Goal: Communication & Community: Answer question/provide support

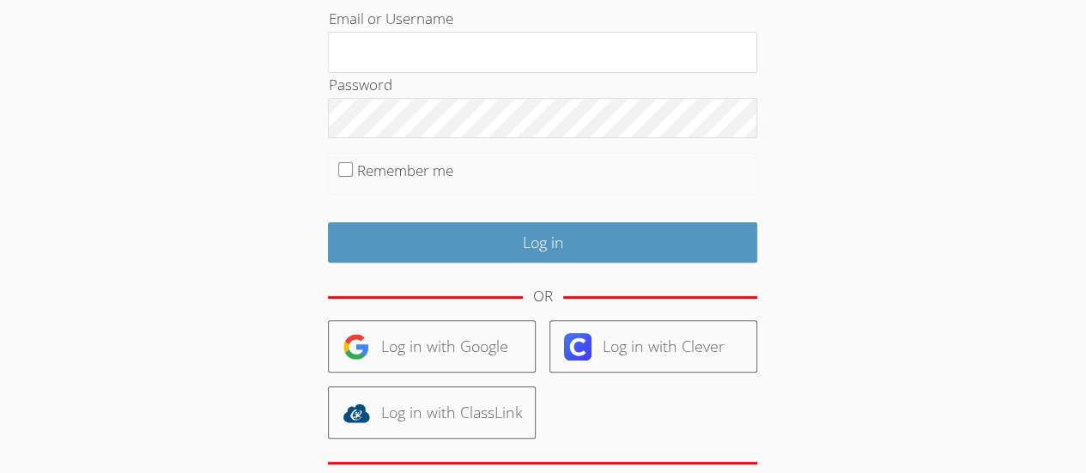
scroll to position [175, 0]
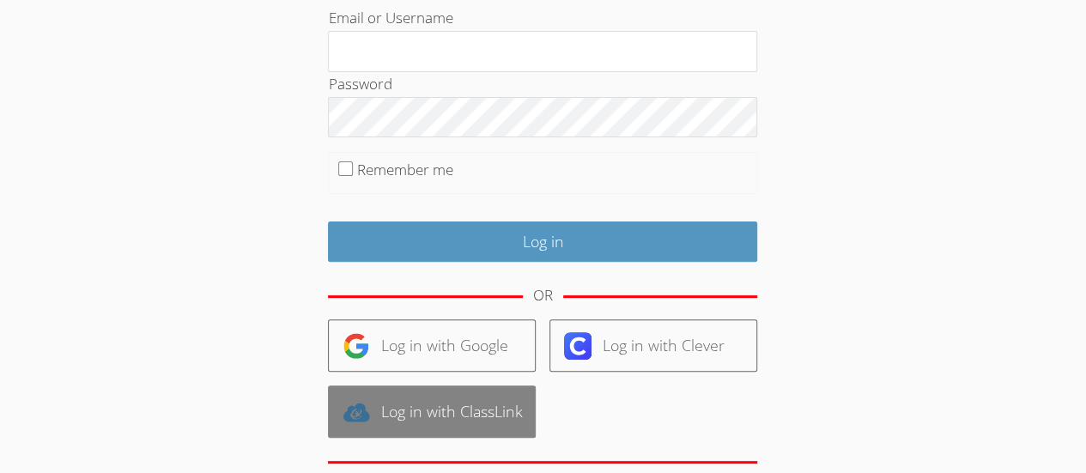
click at [461, 412] on link "Log in with ClassLink" at bounding box center [432, 411] width 208 height 52
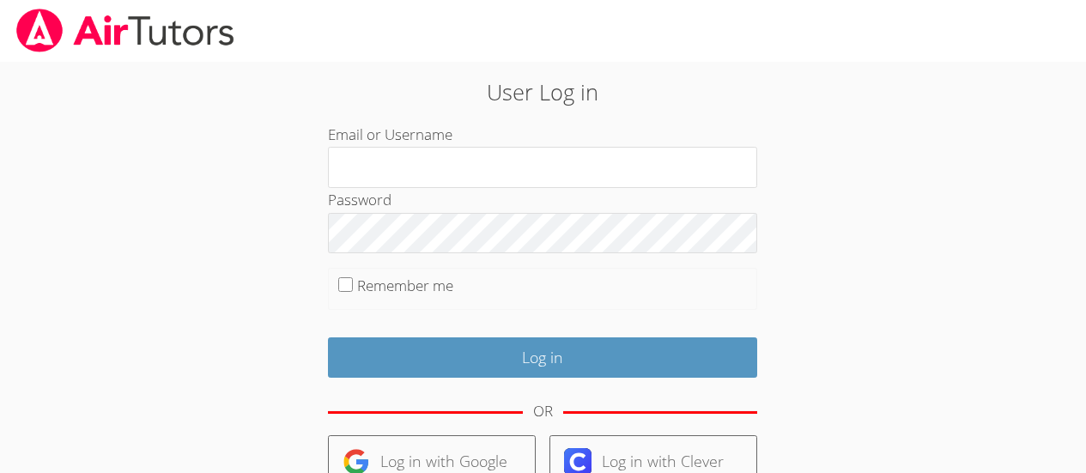
scroll to position [147, 0]
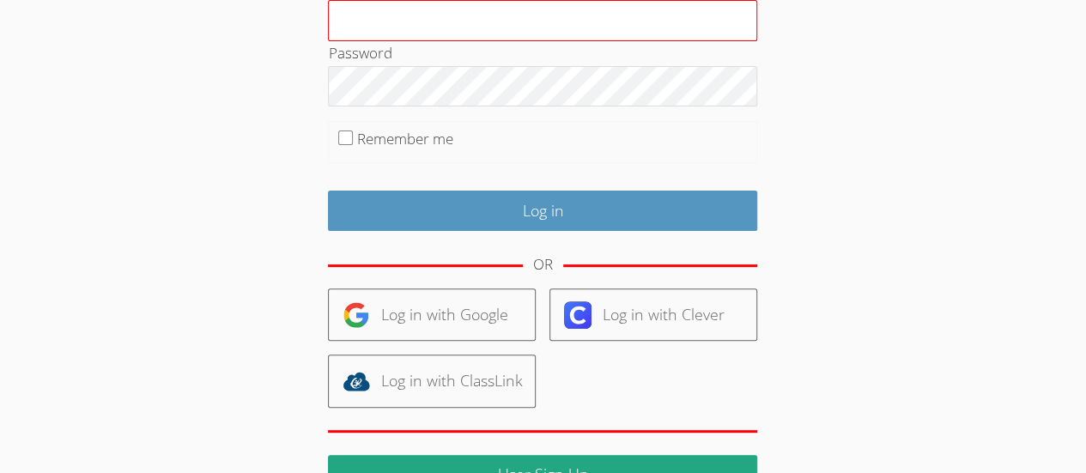
click at [391, 13] on input "Email or Username" at bounding box center [542, 20] width 429 height 41
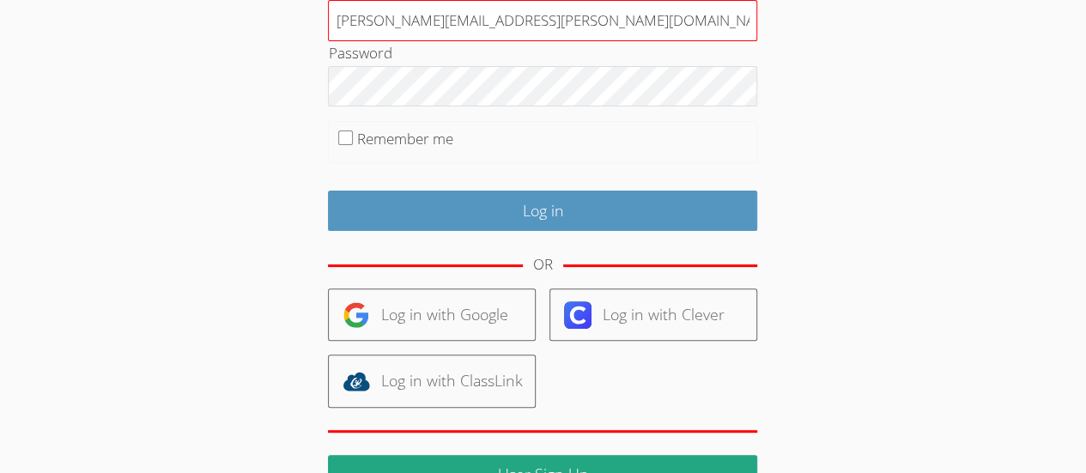
type input "[PERSON_NAME][EMAIL_ADDRESS][PERSON_NAME][DOMAIN_NAME]"
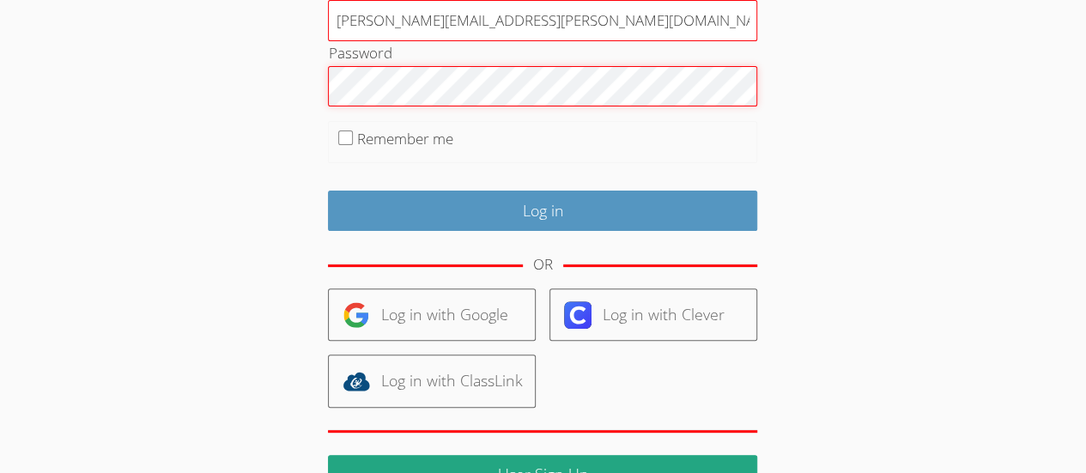
click at [328, 191] on input "Log in" at bounding box center [542, 211] width 429 height 40
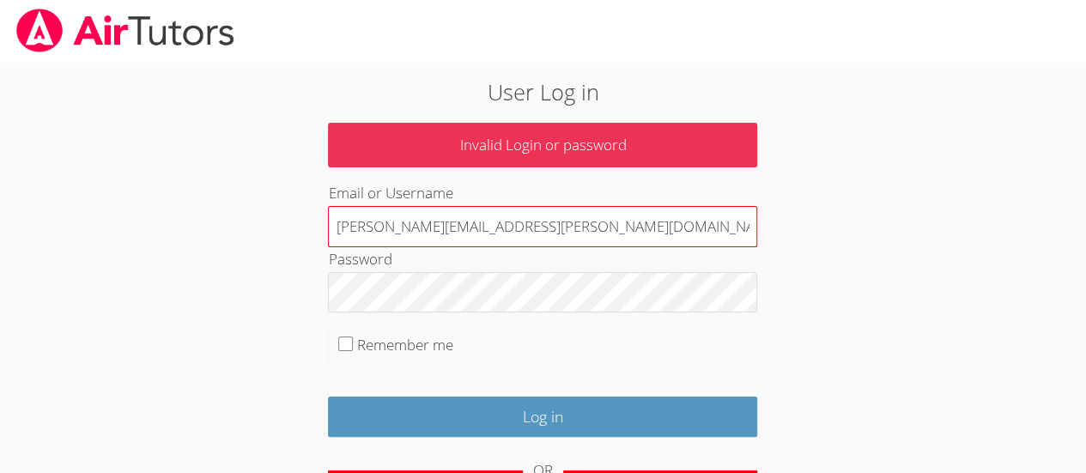
click at [434, 219] on input "[PERSON_NAME][EMAIL_ADDRESS][PERSON_NAME][DOMAIN_NAME]" at bounding box center [542, 226] width 429 height 41
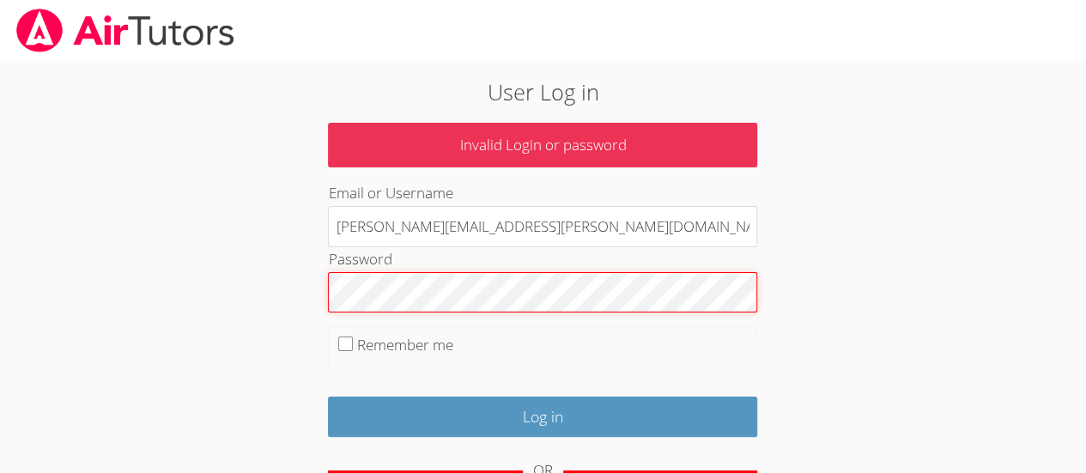
click at [328, 397] on input "Log in" at bounding box center [542, 417] width 429 height 40
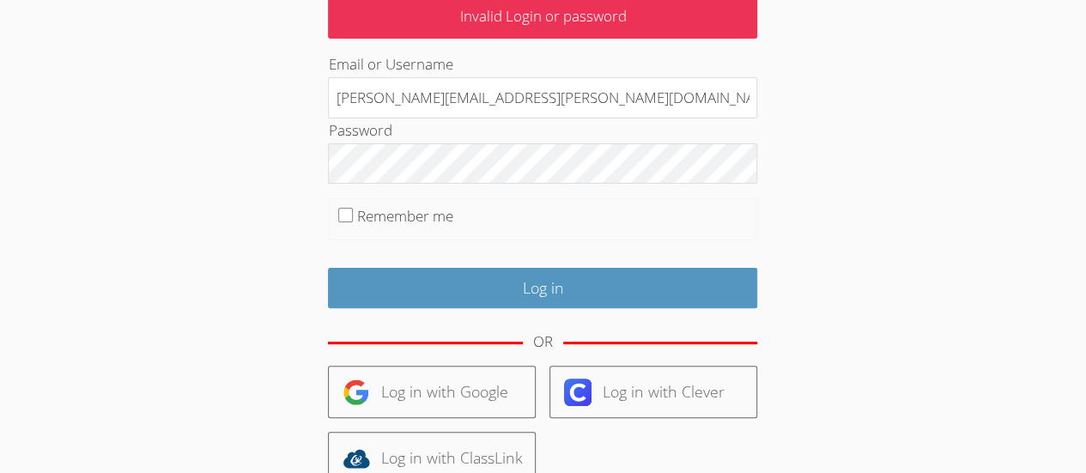
scroll to position [128, 0]
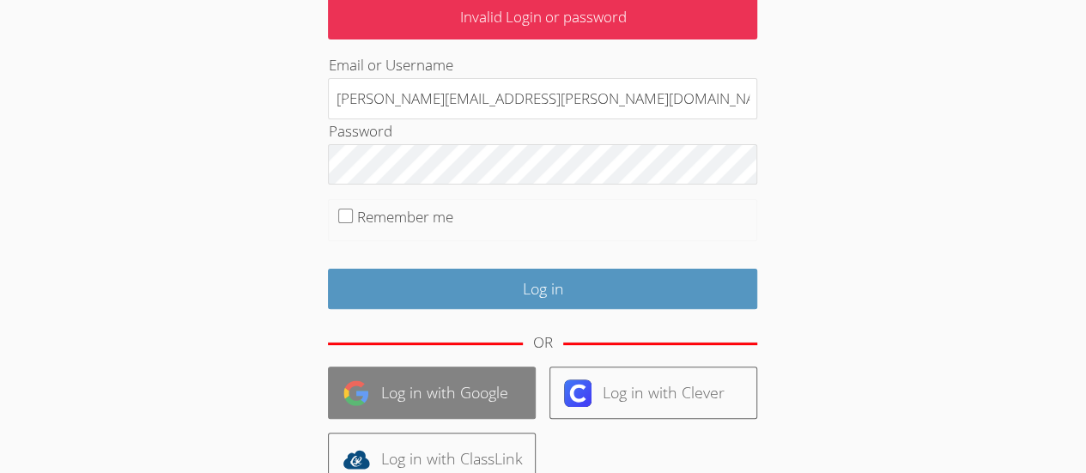
click at [497, 392] on link "Log in with Google" at bounding box center [432, 393] width 208 height 52
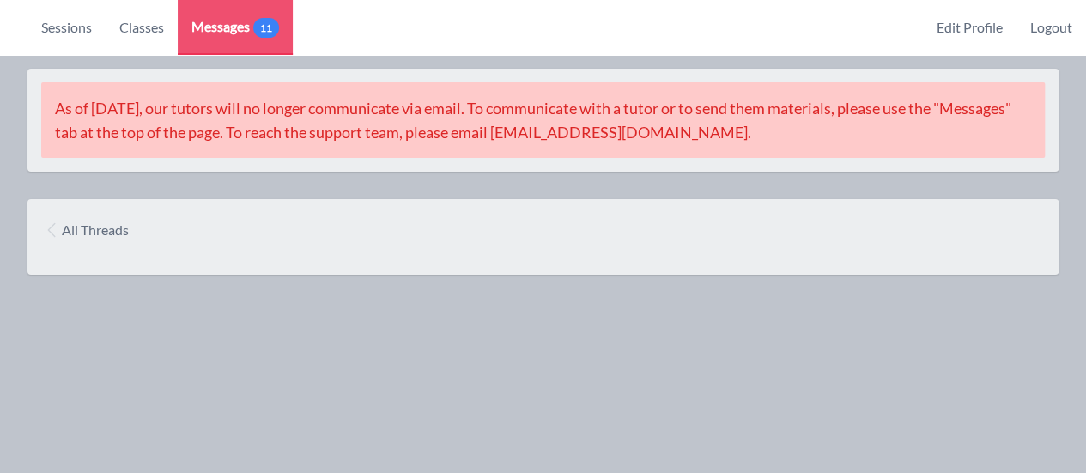
scroll to position [282, 0]
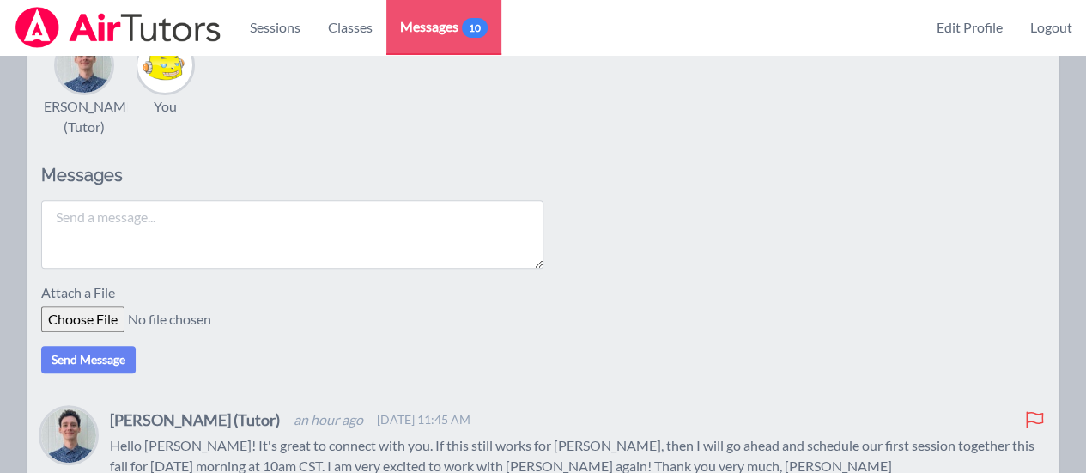
click at [373, 240] on textarea at bounding box center [292, 234] width 502 height 69
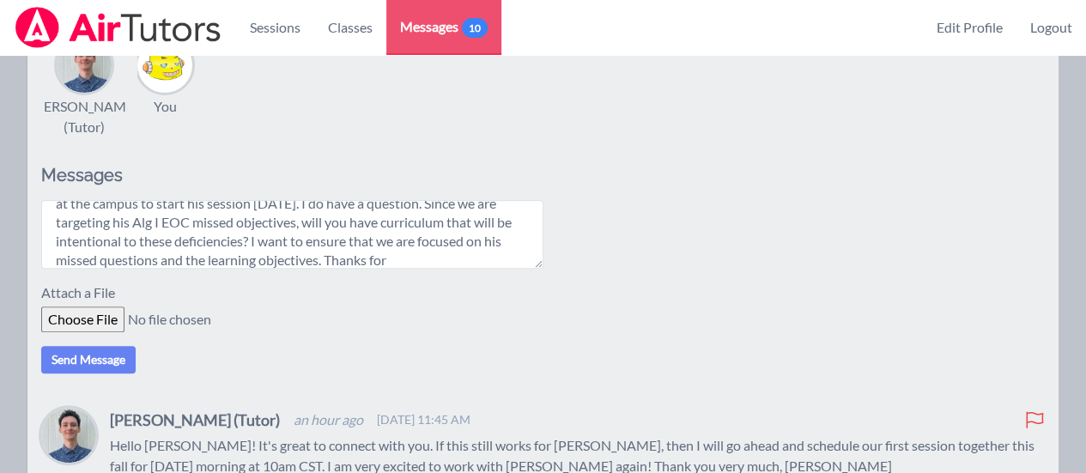
scroll to position [52, 0]
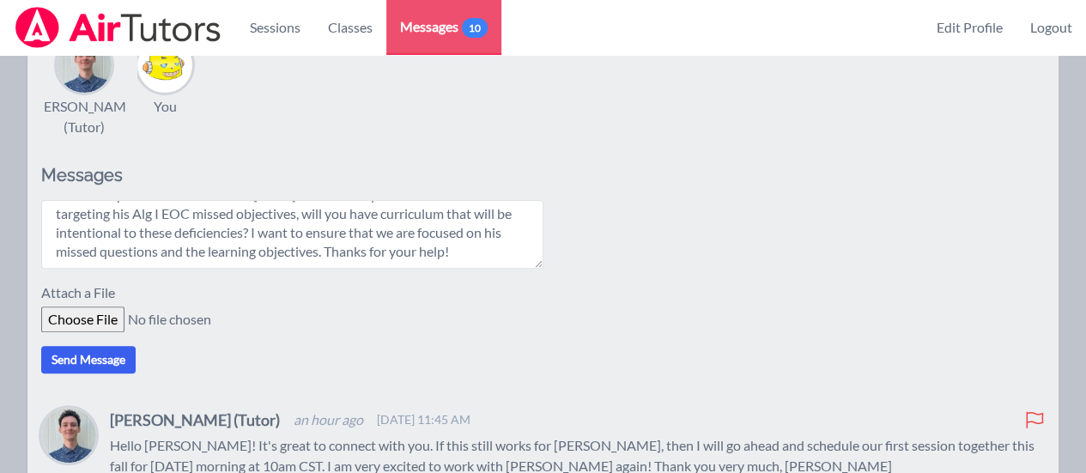
type textarea "Thank you for your commitment! I did confirm with him [DATE] that he would be a…"
click at [80, 373] on button "Send Message" at bounding box center [88, 359] width 94 height 27
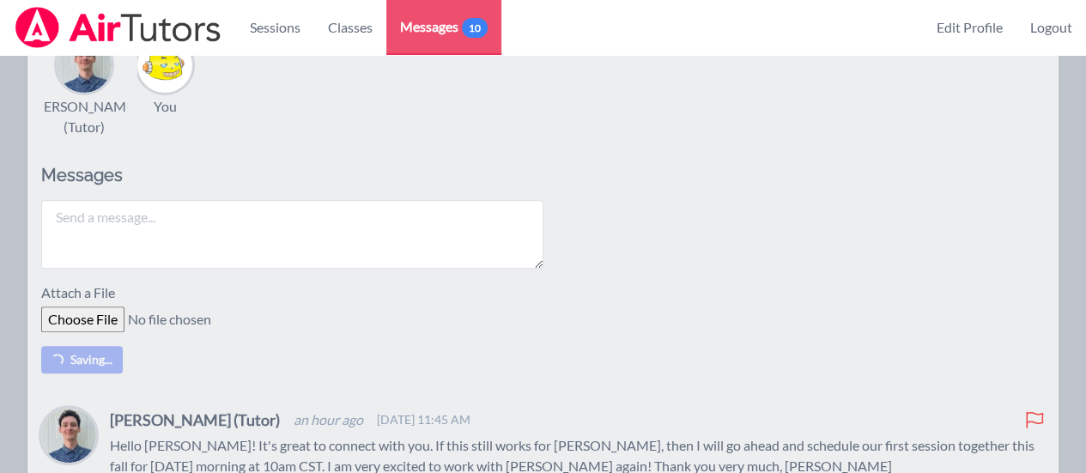
scroll to position [0, 0]
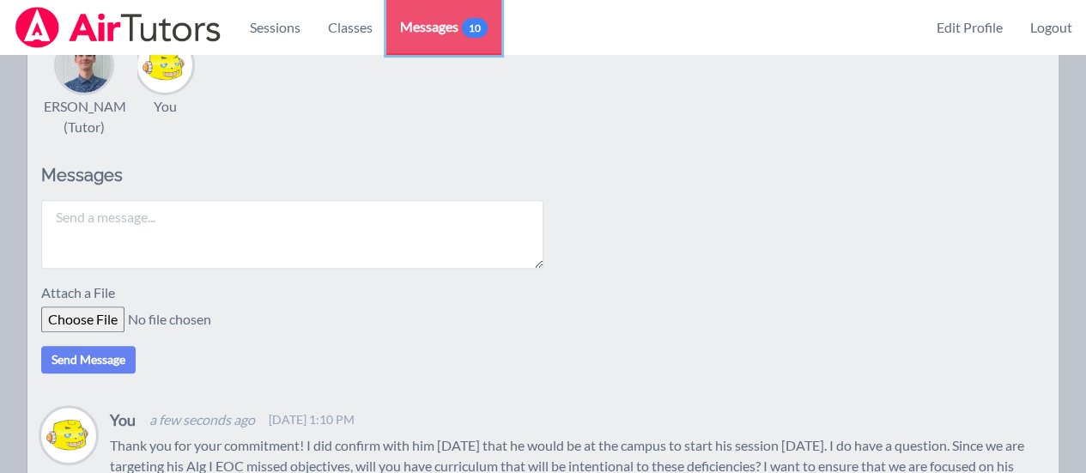
click at [416, 25] on span "Messages 10" at bounding box center [444, 26] width 88 height 21
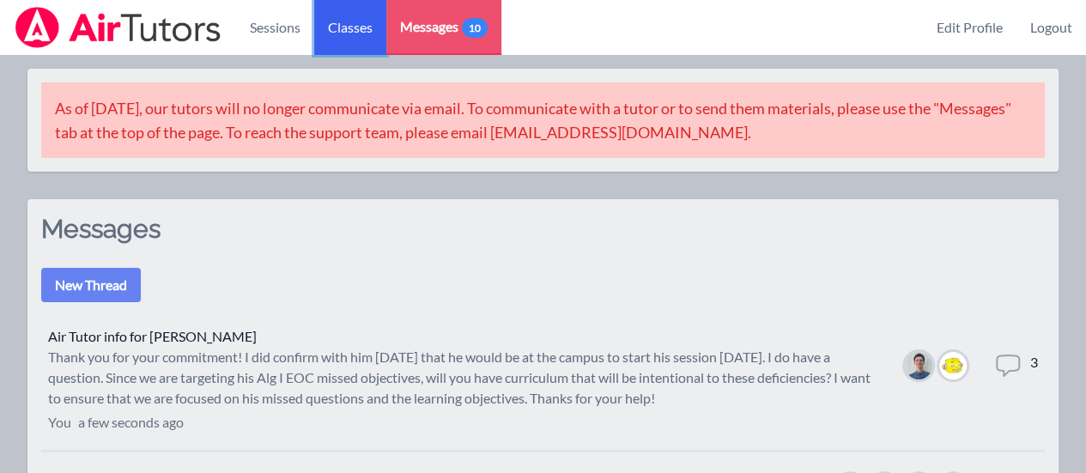
click at [365, 34] on link "Classes" at bounding box center [350, 27] width 72 height 55
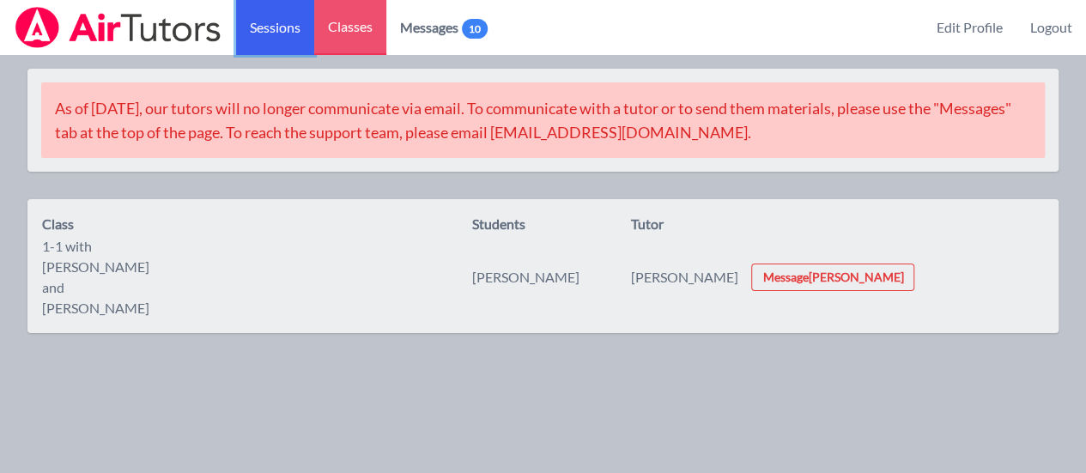
click at [288, 27] on link "Sessions" at bounding box center [275, 27] width 78 height 55
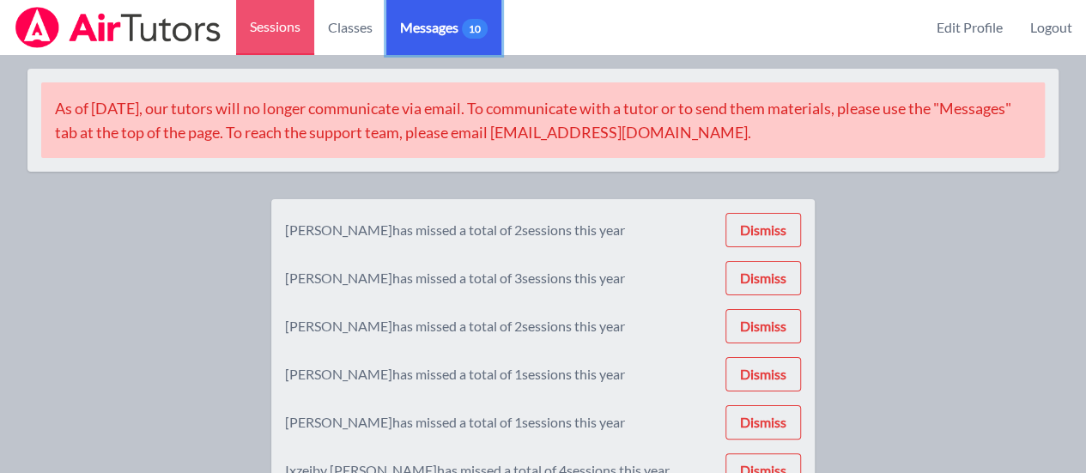
click at [434, 27] on span "Messages 10" at bounding box center [444, 27] width 88 height 21
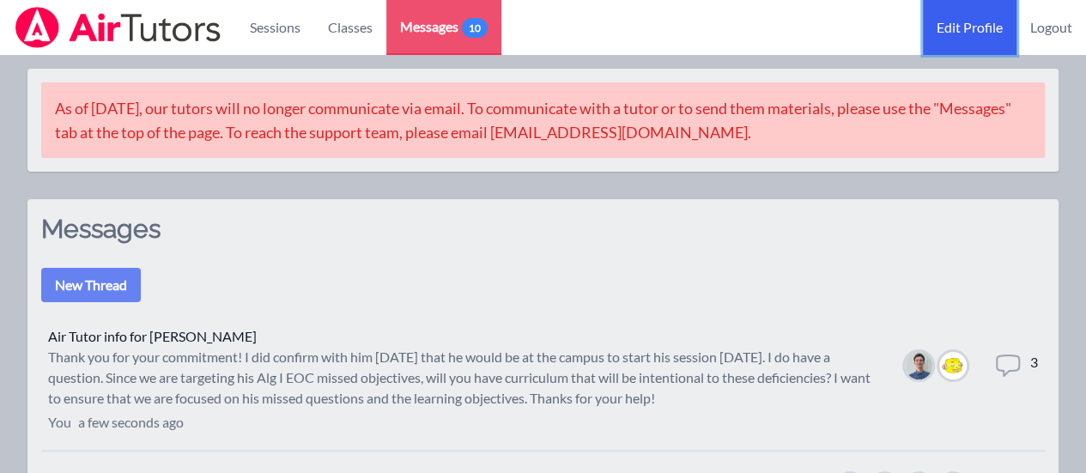
click at [953, 25] on link "Edit Profile" at bounding box center [970, 27] width 94 height 55
select select "Central"
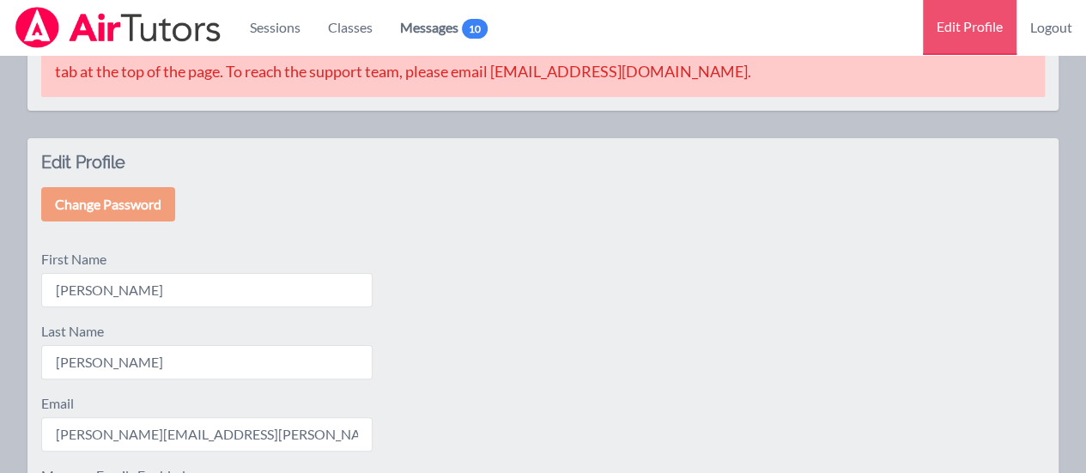
scroll to position [60, 0]
click at [970, 27] on link "Edit Profile" at bounding box center [970, 27] width 94 height 55
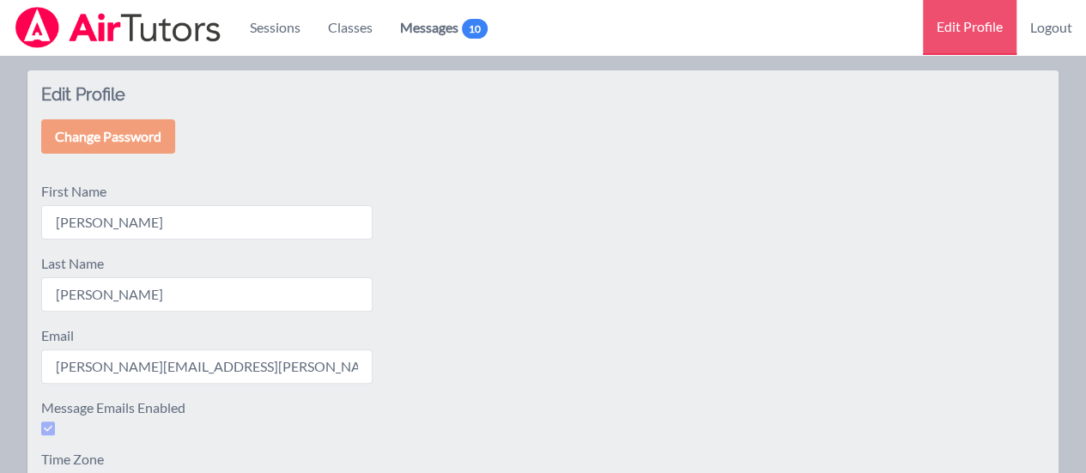
scroll to position [307, 0]
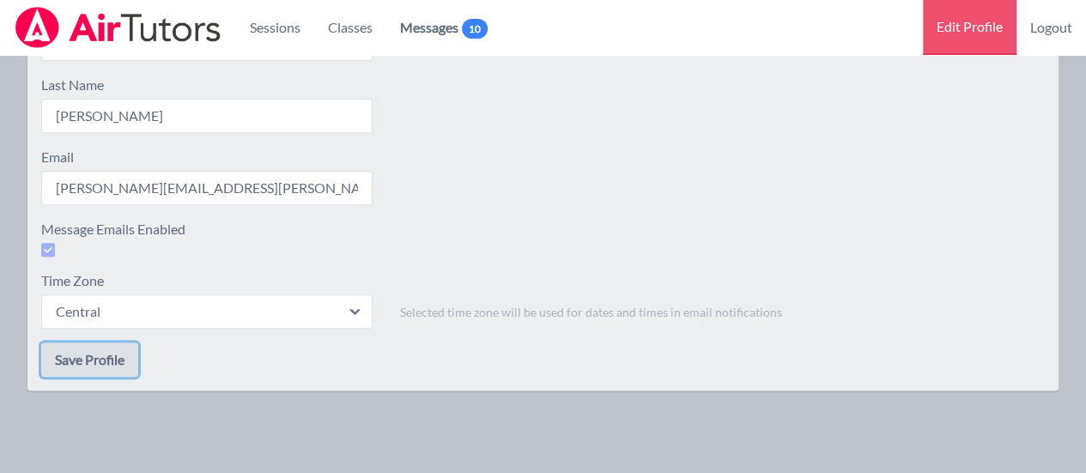
click at [96, 363] on button "Save Profile" at bounding box center [89, 360] width 97 height 34
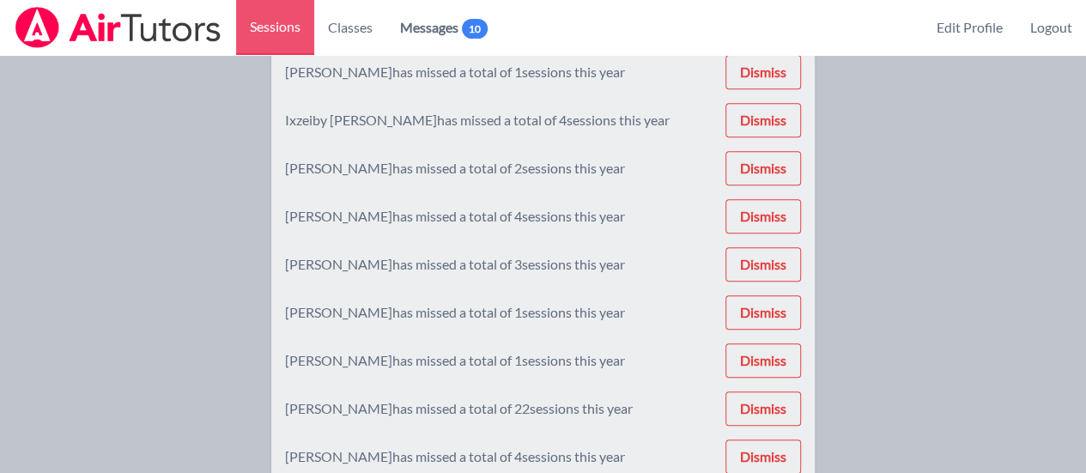
scroll to position [173, 0]
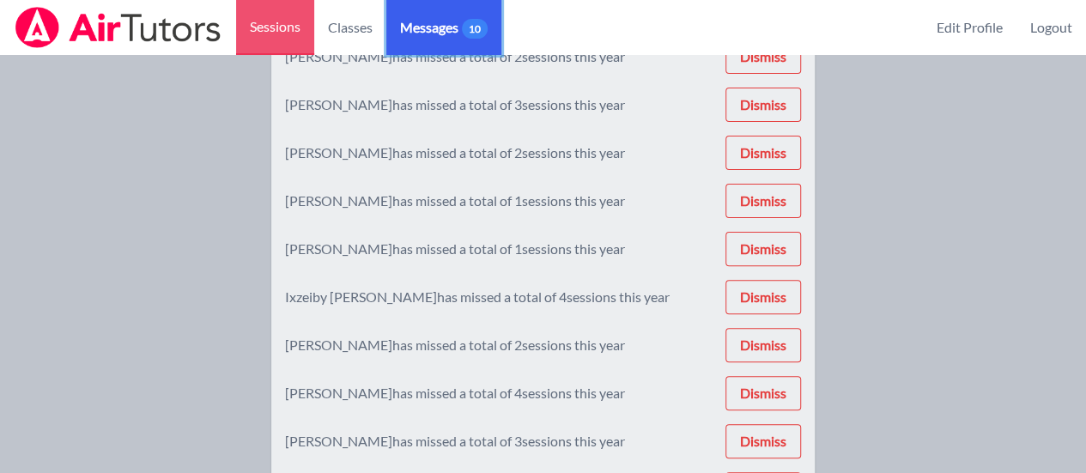
click at [443, 28] on span "Messages 10" at bounding box center [444, 27] width 88 height 21
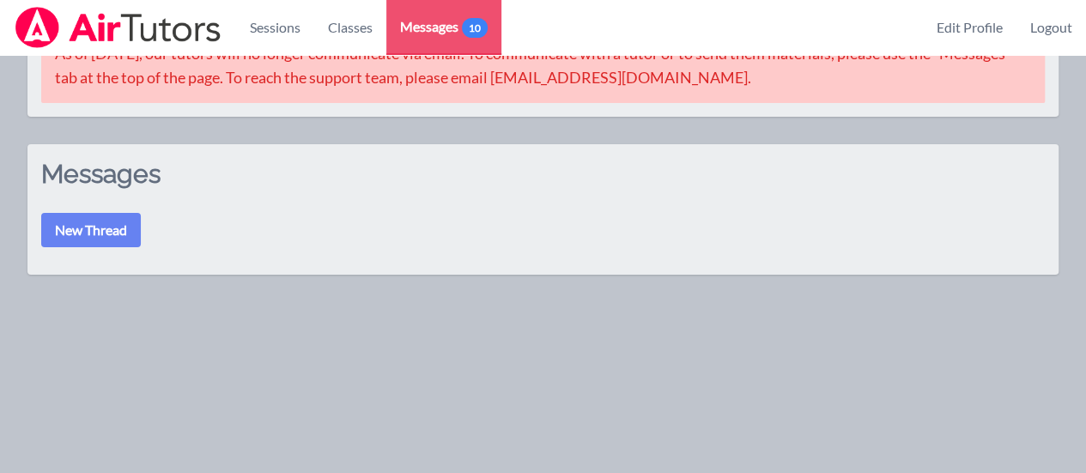
scroll to position [173, 0]
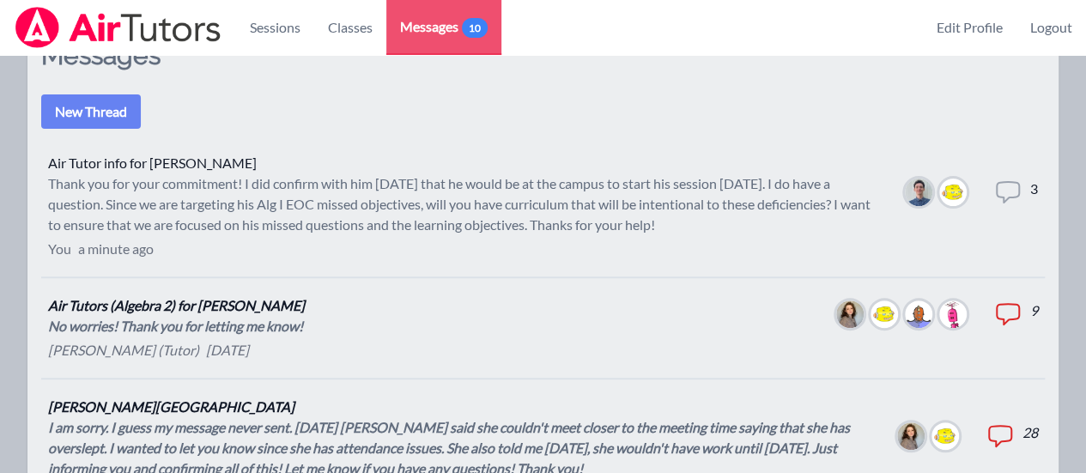
click at [953, 188] on img at bounding box center [952, 192] width 27 height 27
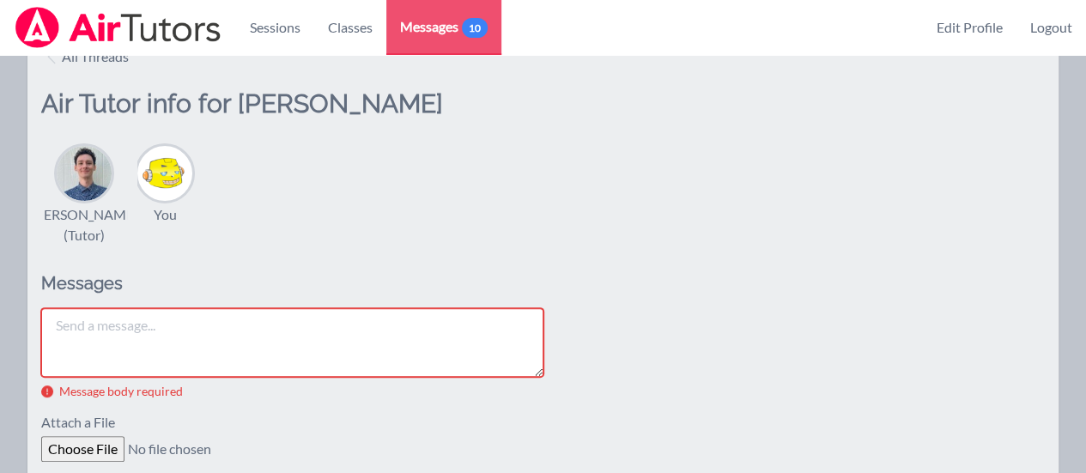
drag, startPoint x: 169, startPoint y: 182, endPoint x: 510, endPoint y: 223, distance: 343.3
click at [510, 223] on div "[PERSON_NAME] (Tutor) You" at bounding box center [543, 194] width 1004 height 103
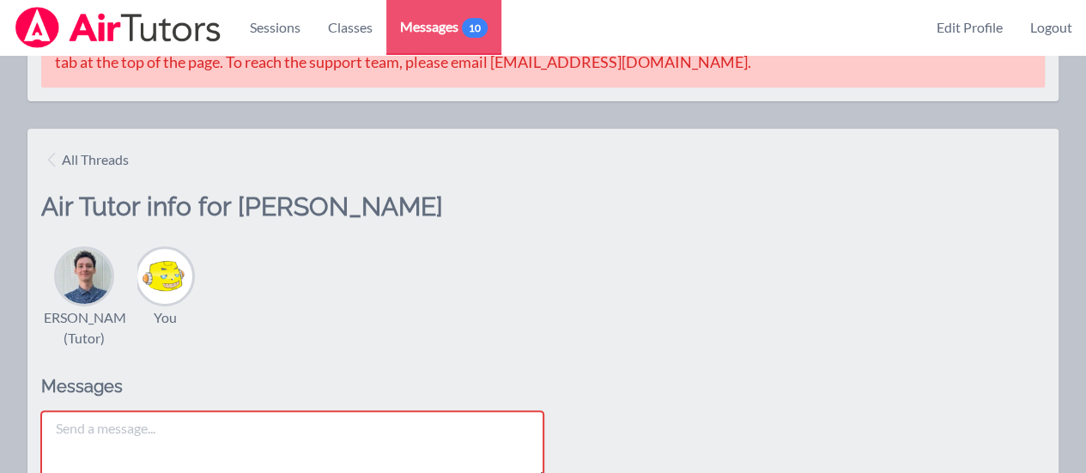
scroll to position [20, 0]
